Goal: Find specific page/section: Find specific page/section

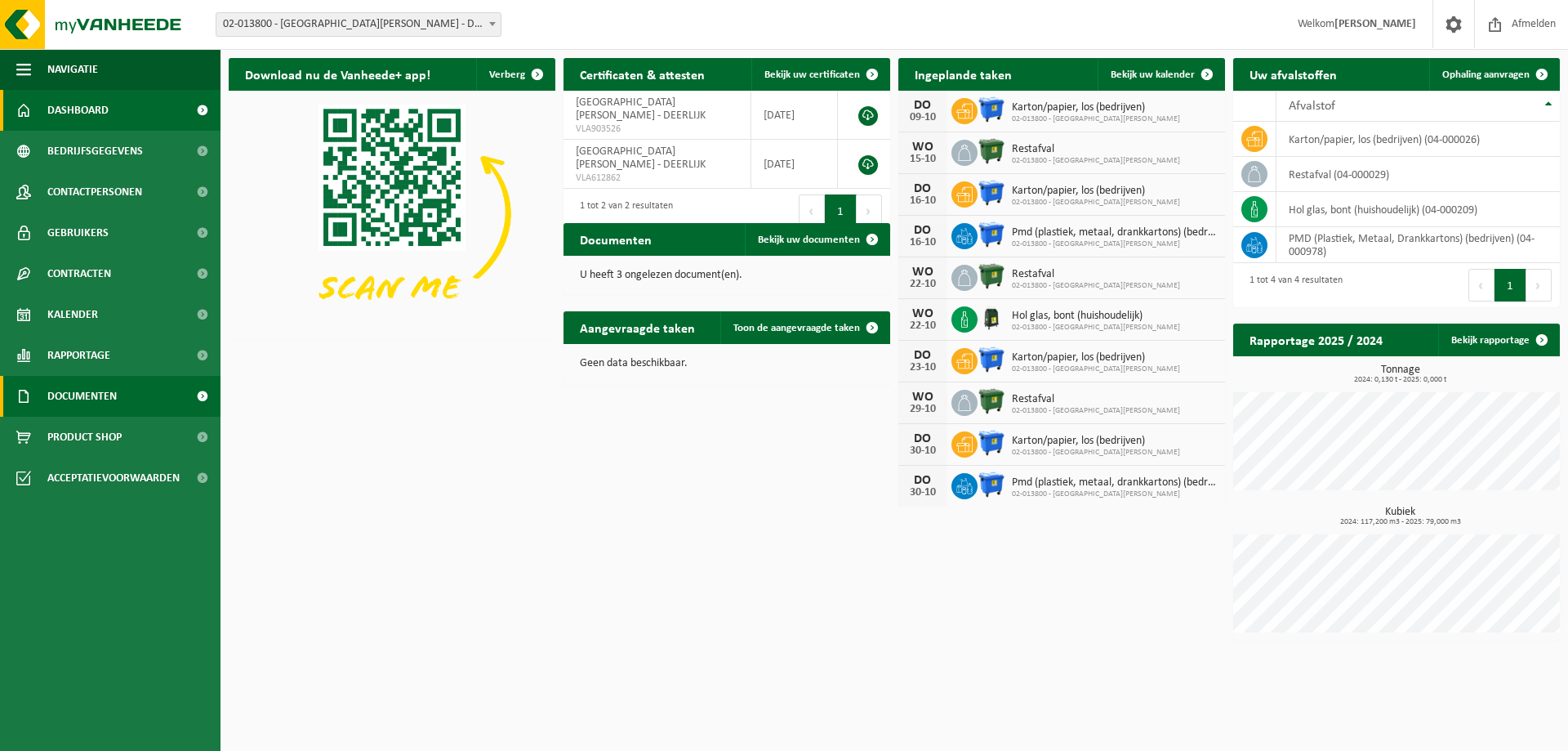
click at [66, 393] on span "Documenten" at bounding box center [82, 396] width 69 height 41
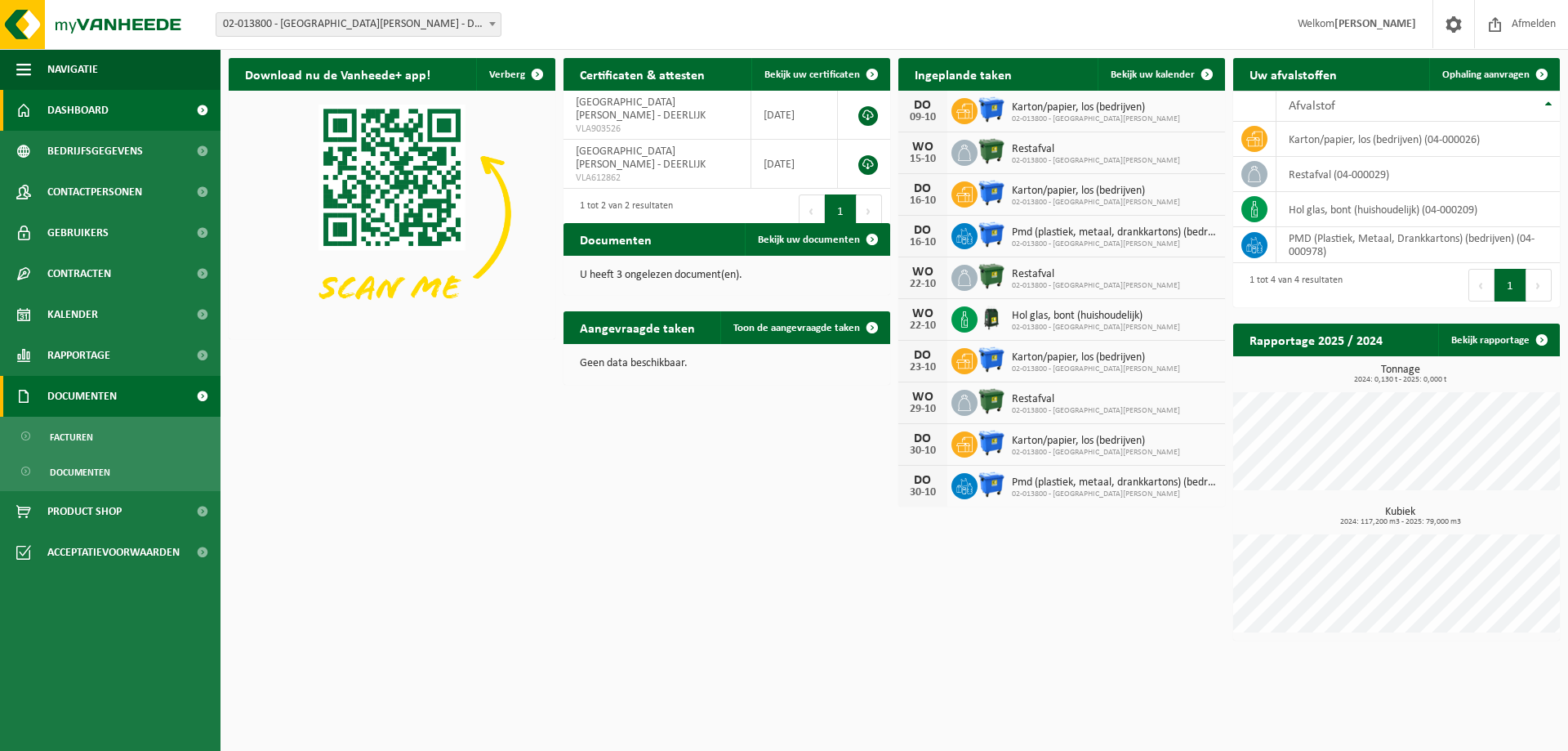
click at [66, 393] on span "Documenten" at bounding box center [82, 396] width 69 height 41
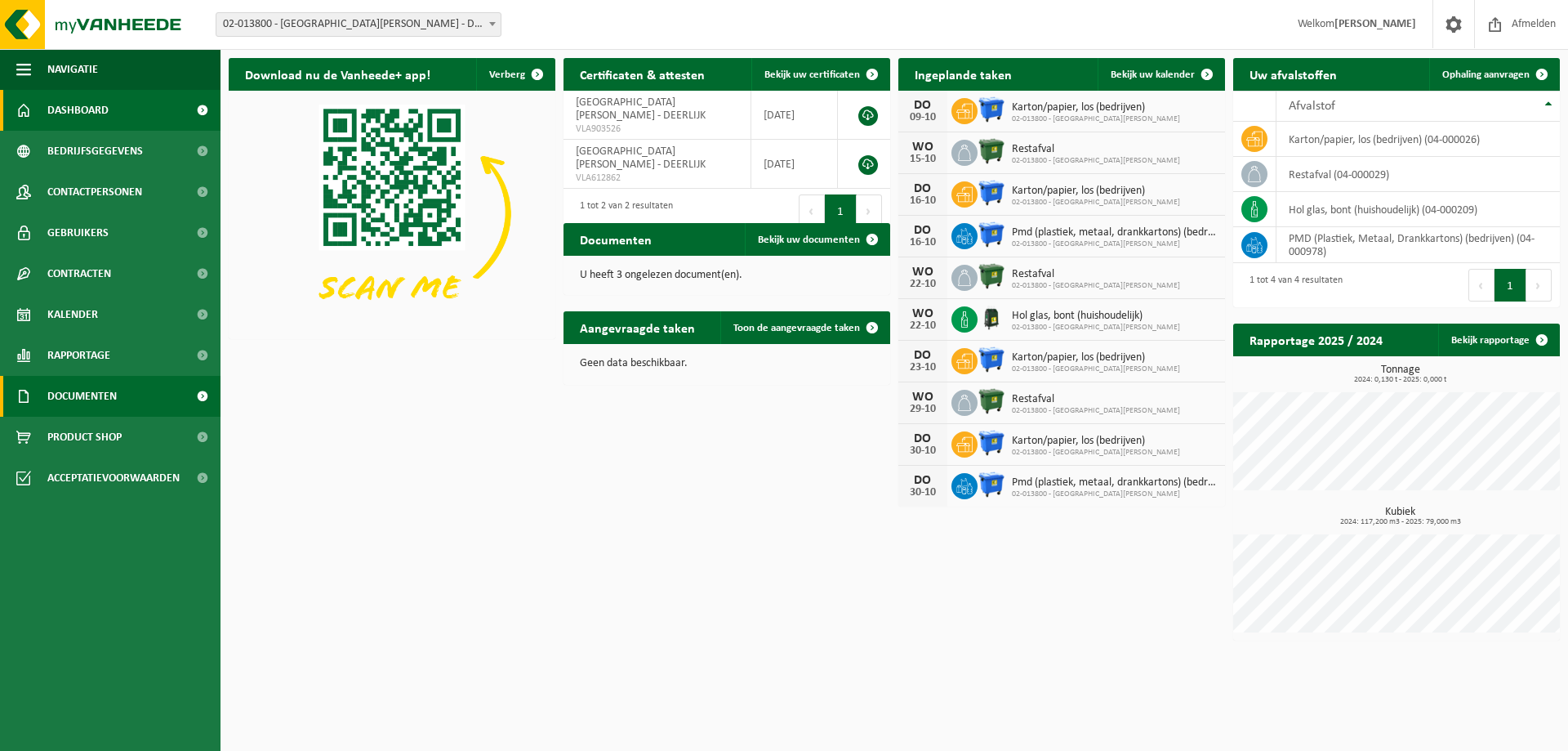
click at [66, 393] on span "Documenten" at bounding box center [82, 396] width 69 height 41
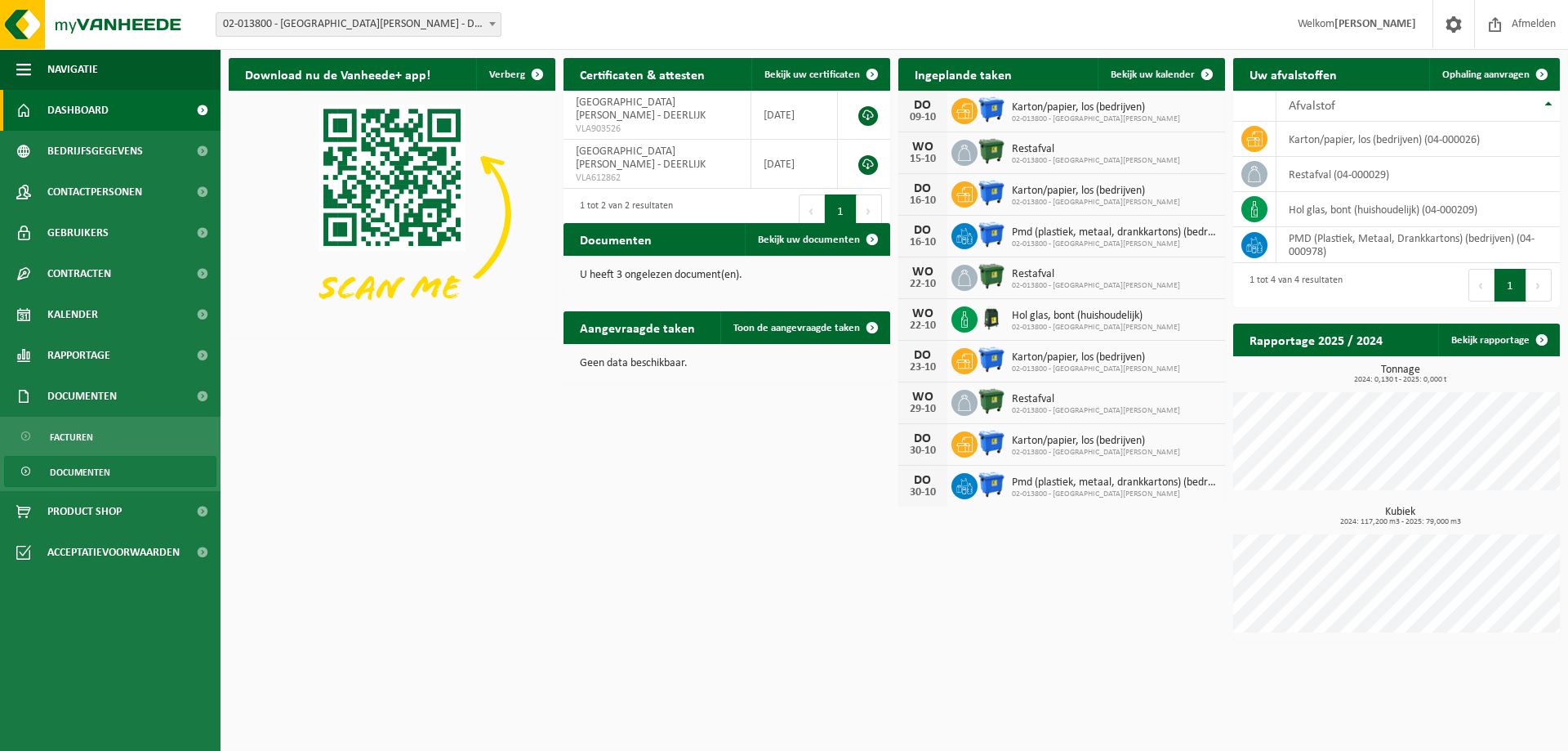
click at [74, 463] on span "Documenten" at bounding box center [79, 472] width 60 height 31
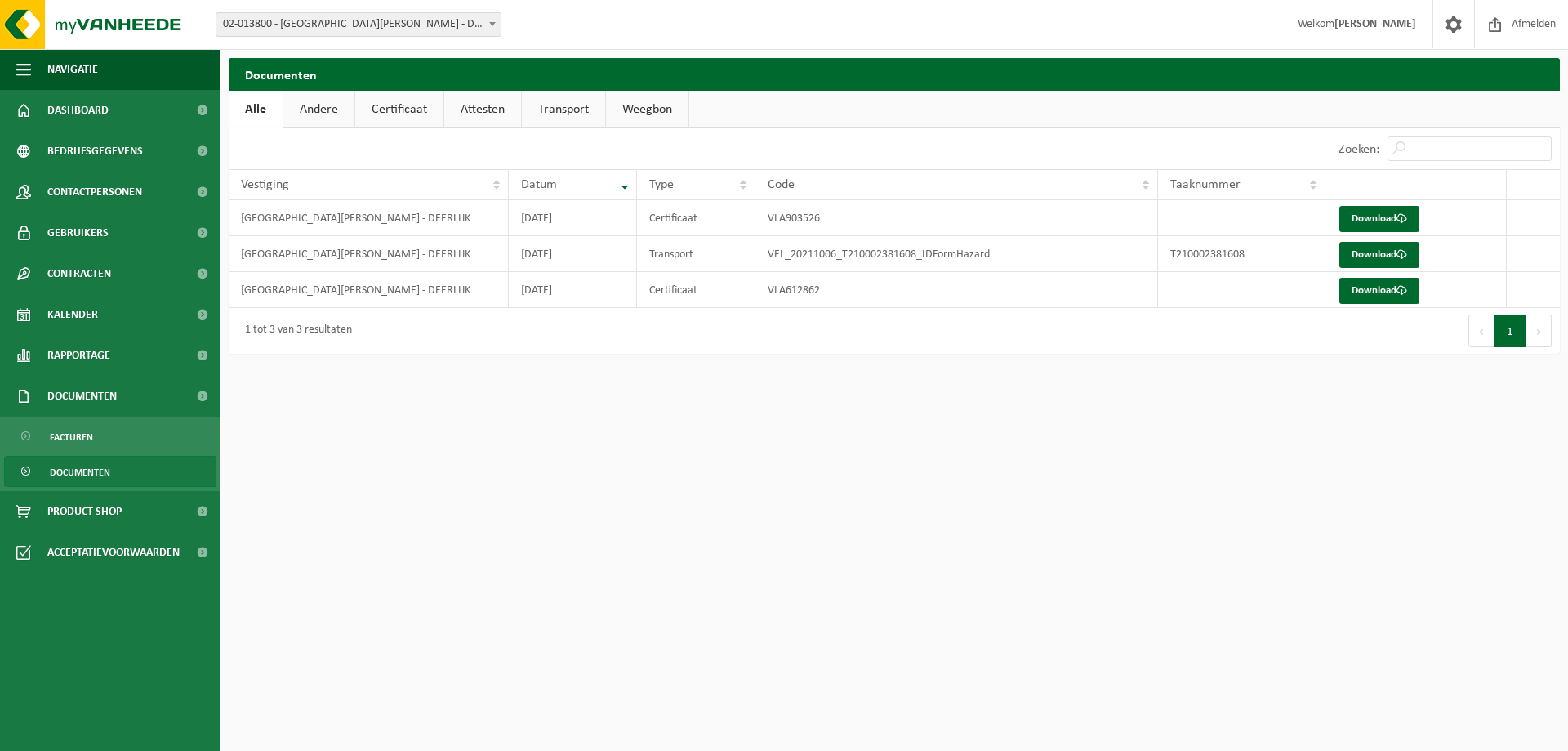
click at [493, 23] on b at bounding box center [492, 23] width 6 height 5
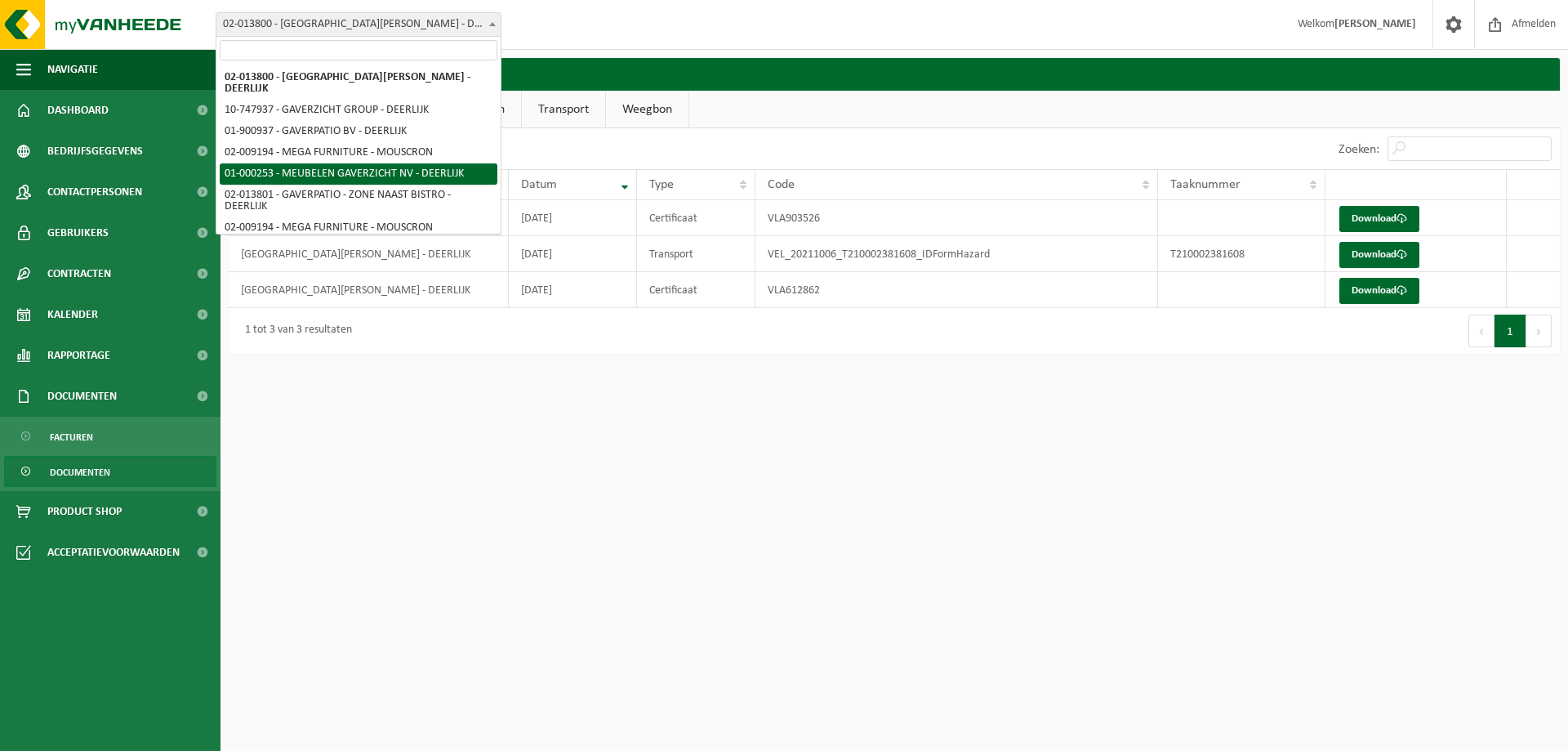
select select "29"
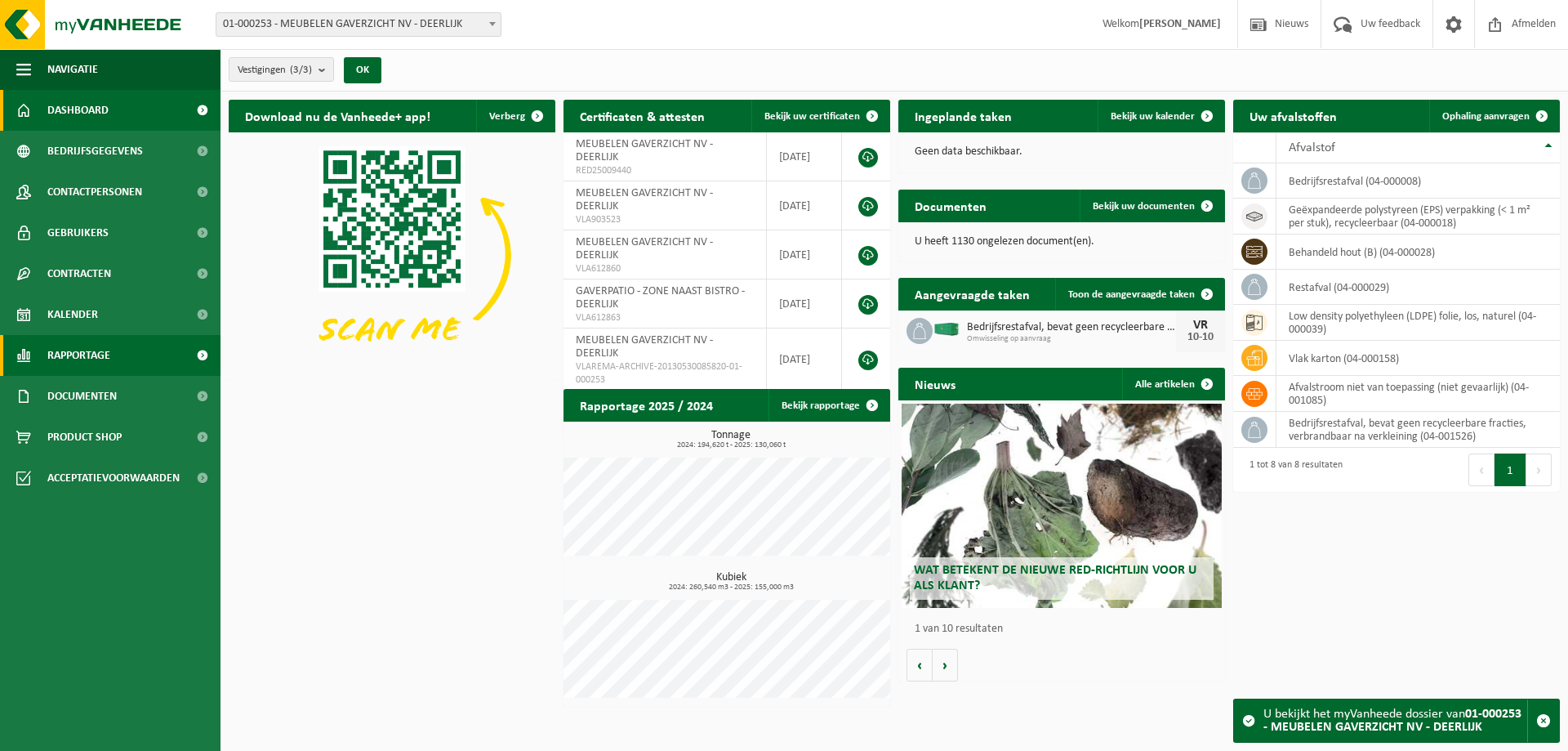
click at [88, 350] on span "Rapportage" at bounding box center [79, 355] width 63 height 41
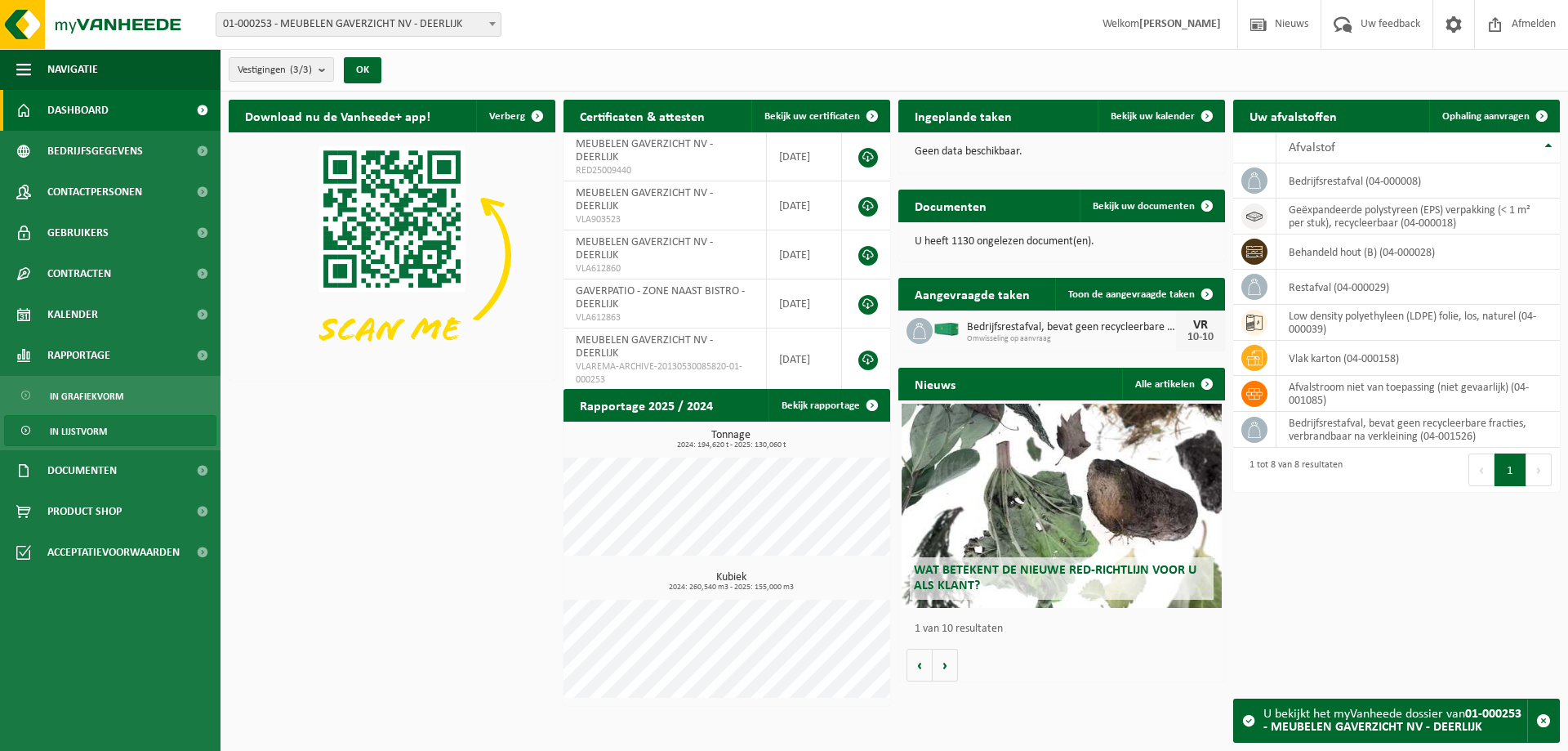
click at [91, 423] on span "In lijstvorm" at bounding box center [77, 431] width 57 height 31
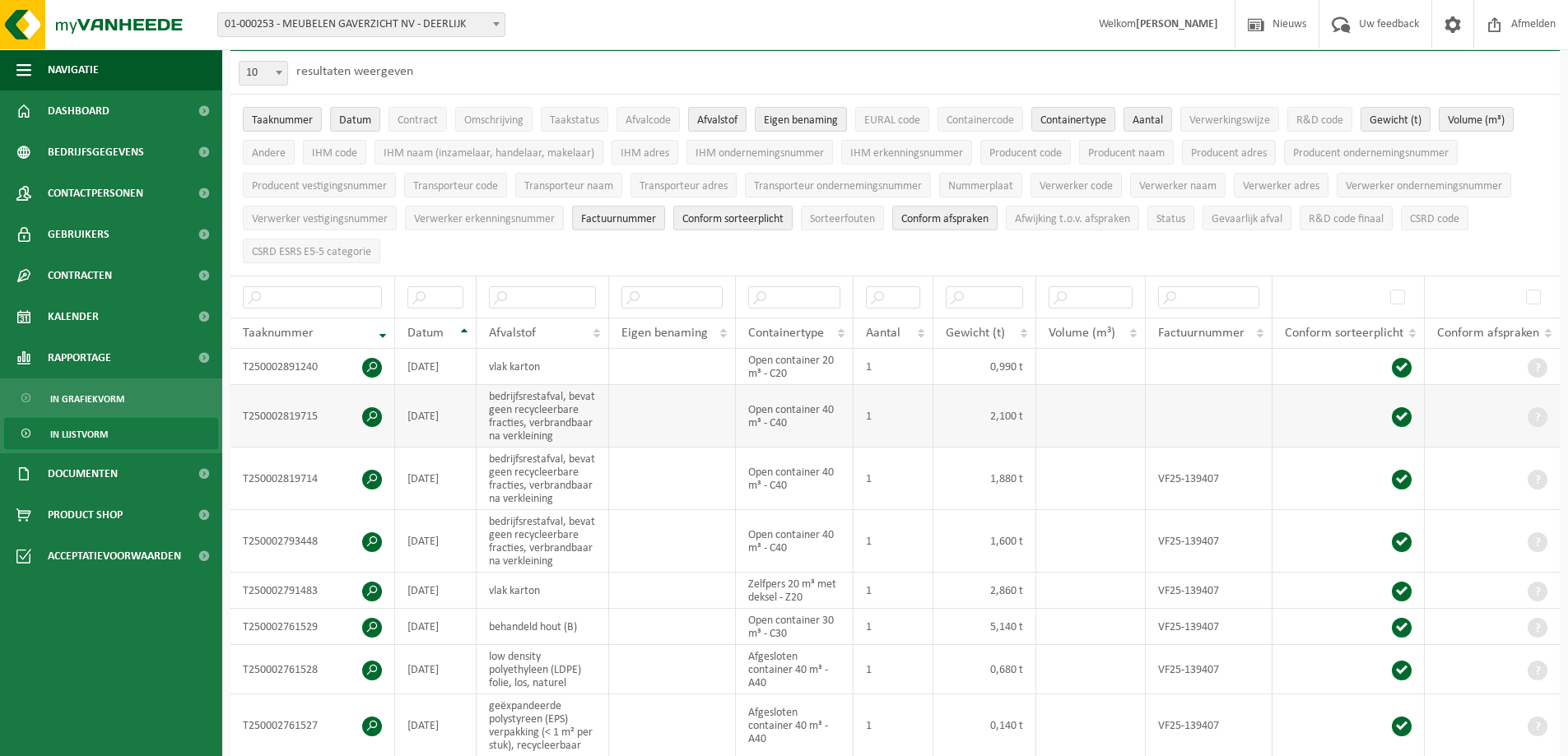
scroll to position [164, 0]
